Goal: Information Seeking & Learning: Learn about a topic

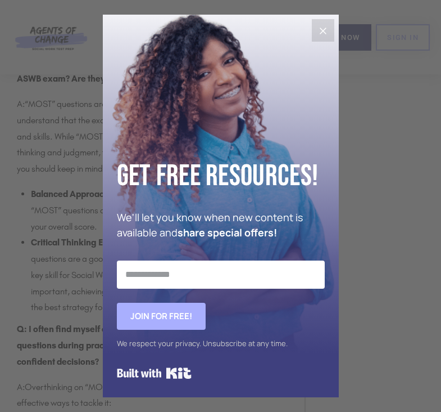
scroll to position [3876, 0]
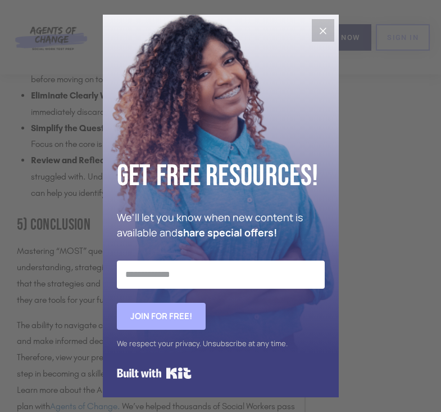
click at [318, 32] on icon "Close" at bounding box center [323, 30] width 13 height 13
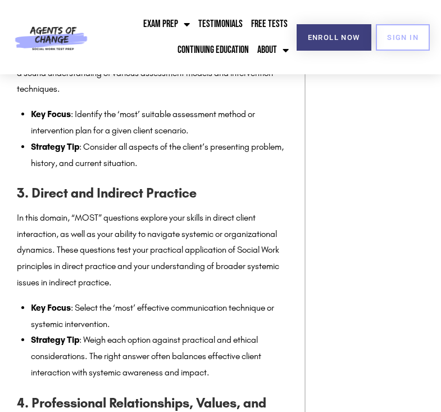
scroll to position [2092, 0]
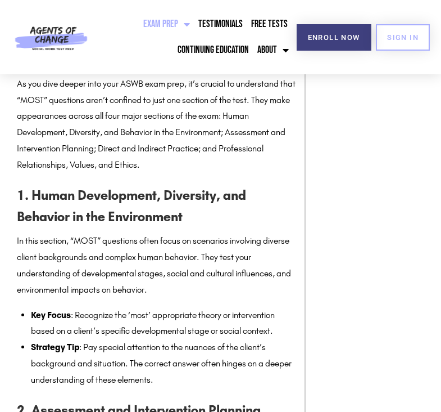
click at [181, 19] on span "Menu" at bounding box center [184, 23] width 12 height 21
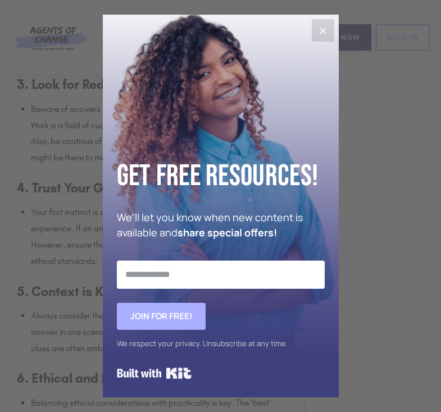
scroll to position [1699, 0]
click at [318, 33] on icon "Close" at bounding box center [323, 30] width 13 height 13
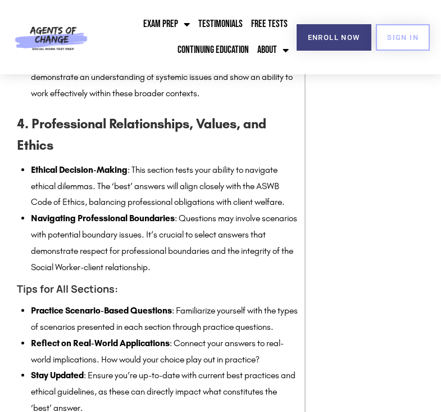
scroll to position [2730, 0]
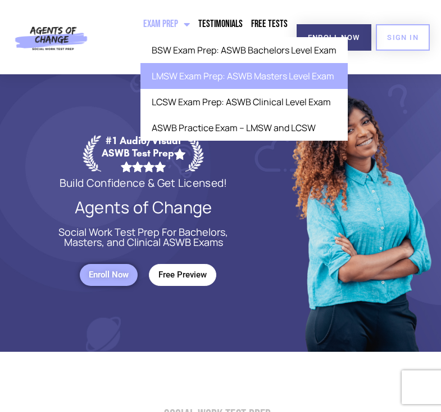
click at [194, 65] on link "LMSW Exam Prep: ASWB Masters Level Exam" at bounding box center [245, 76] width 208 height 26
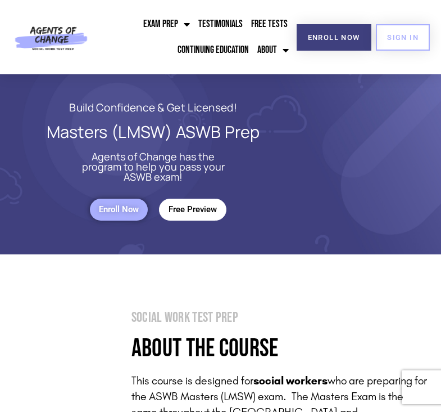
click at [192, 212] on span "Free Preview" at bounding box center [193, 210] width 48 height 10
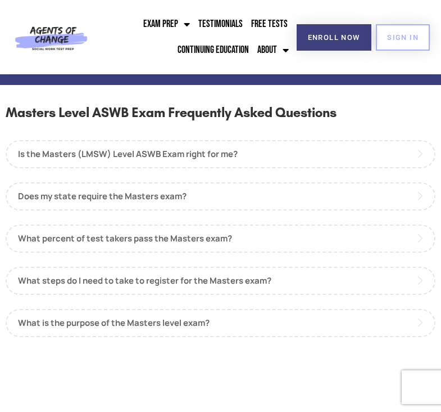
scroll to position [1058, 0]
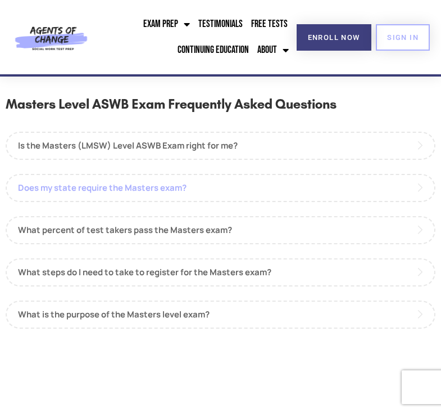
click at [129, 180] on link "Does my state require the Masters exam?" at bounding box center [221, 188] width 430 height 28
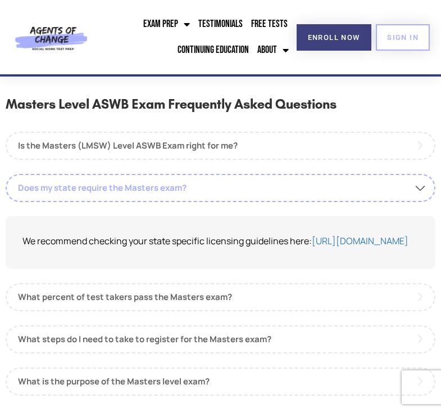
click at [129, 180] on link "Does my state require the Masters exam?" at bounding box center [221, 188] width 430 height 28
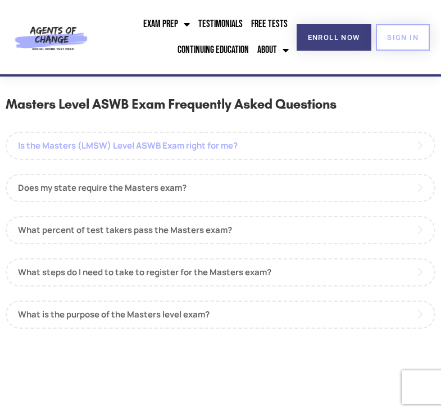
click at [139, 143] on link "Is the Masters (LMSW) Level ASWB Exam right for me?" at bounding box center [221, 146] width 430 height 28
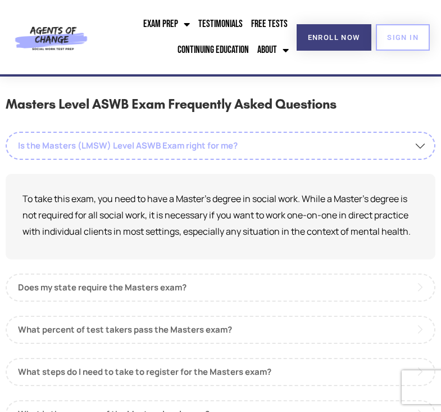
click at [139, 143] on link "Is the Masters (LMSW) Level ASWB Exam right for me?" at bounding box center [221, 146] width 430 height 28
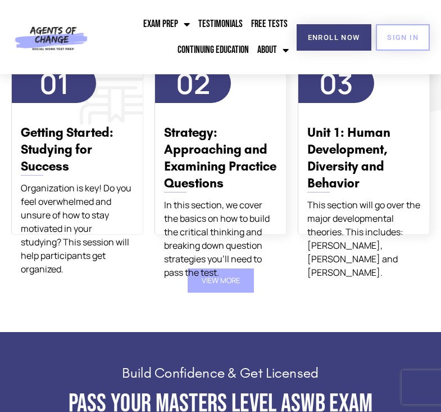
scroll to position [2175, 0]
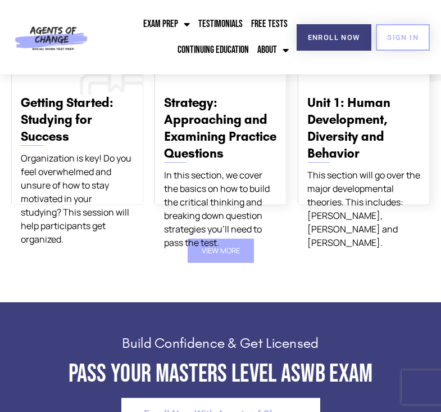
click at [58, 156] on div "Organization is key! Do you feel overwhelmed and unsure of how to stay motivate…" at bounding box center [77, 198] width 113 height 94
click at [219, 238] on button "View More" at bounding box center [221, 250] width 66 height 24
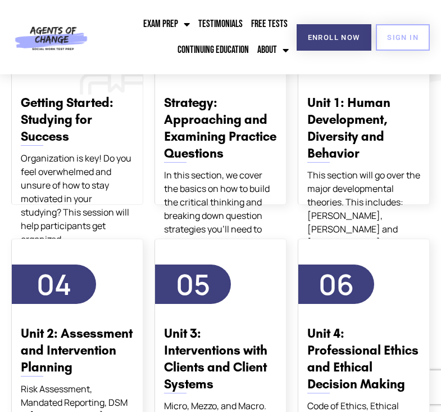
click at [58, 162] on div "Organization is key! Do you feel overwhelmed and unsure of how to stay motivate…" at bounding box center [77, 198] width 113 height 94
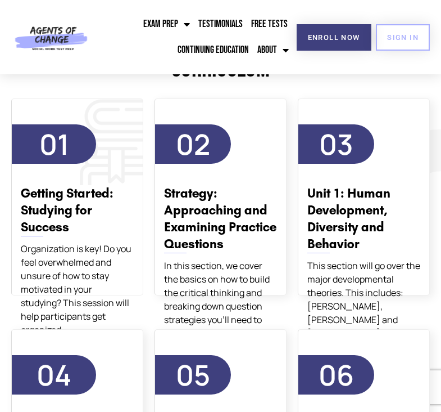
click at [58, 175] on div "Getting Started: Studying for Success Organization is key! Do you feel overwhel…" at bounding box center [77, 255] width 131 height 161
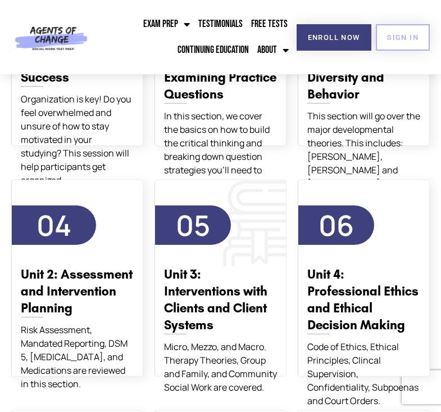
scroll to position [2231, 0]
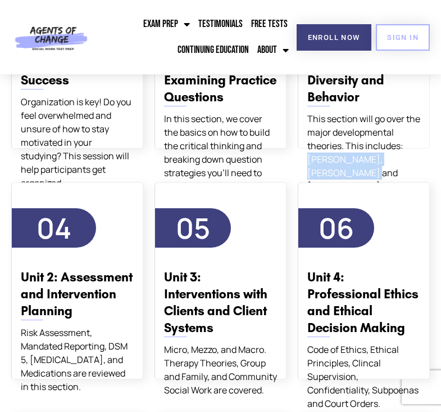
drag, startPoint x: 349, startPoint y: 154, endPoint x: 309, endPoint y: 142, distance: 41.1
click at [309, 142] on div "This section will go over the major developmental theories. This includes: Erik…" at bounding box center [364, 152] width 113 height 81
copy div "Erikson, Piaget and Kohlberg."
